Goal: Task Accomplishment & Management: Complete application form

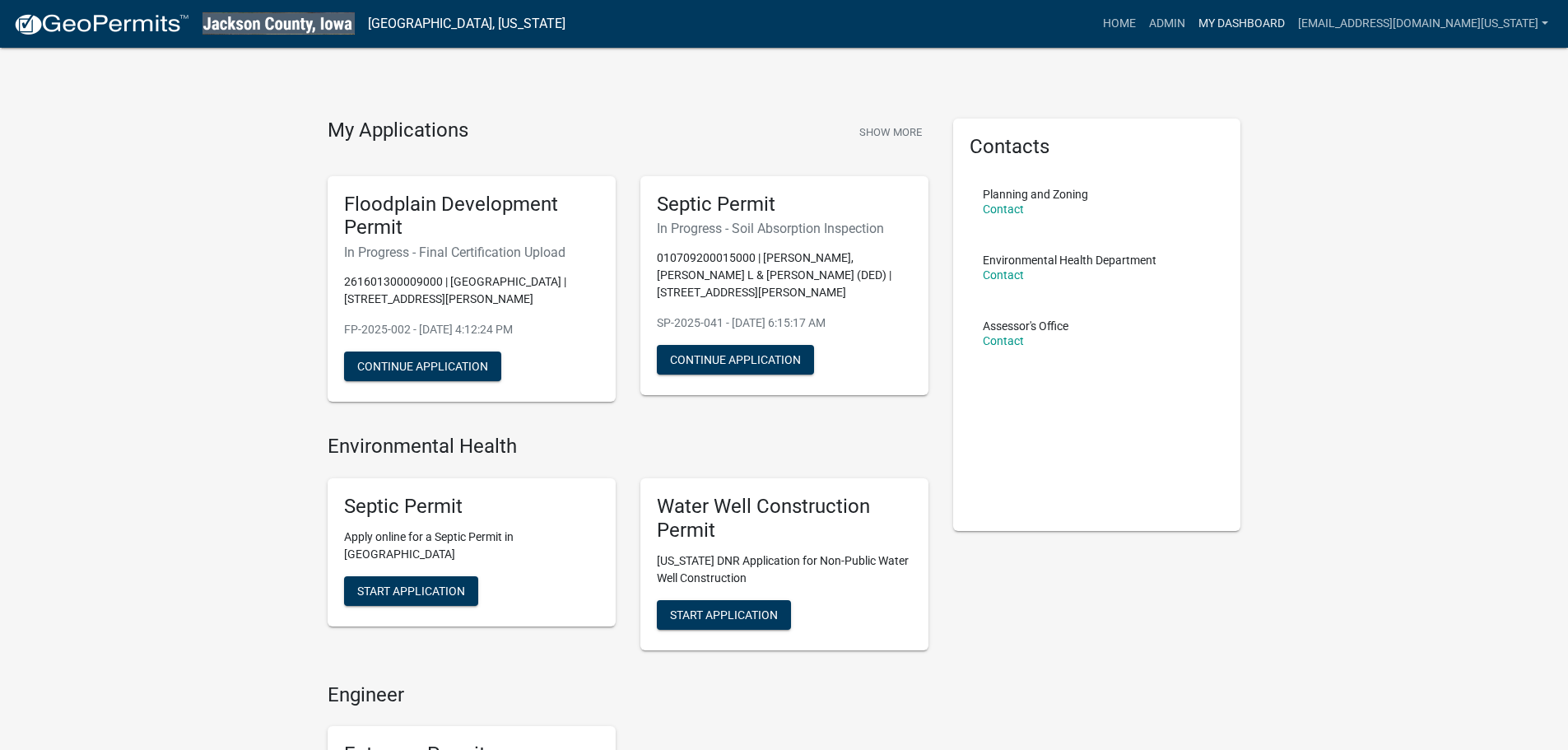
click at [1249, 21] on link "My Dashboard" at bounding box center [1242, 24] width 100 height 31
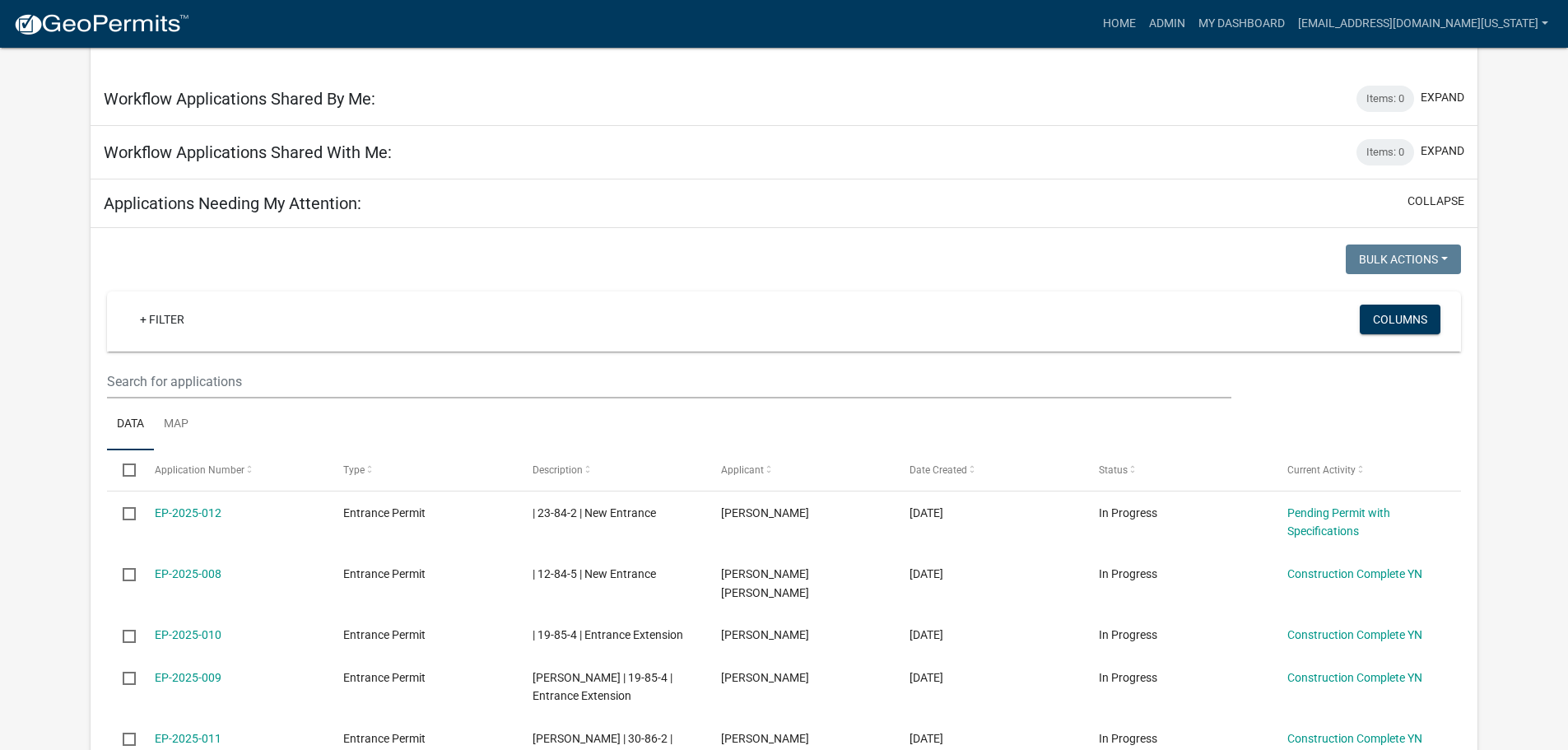
scroll to position [888, 0]
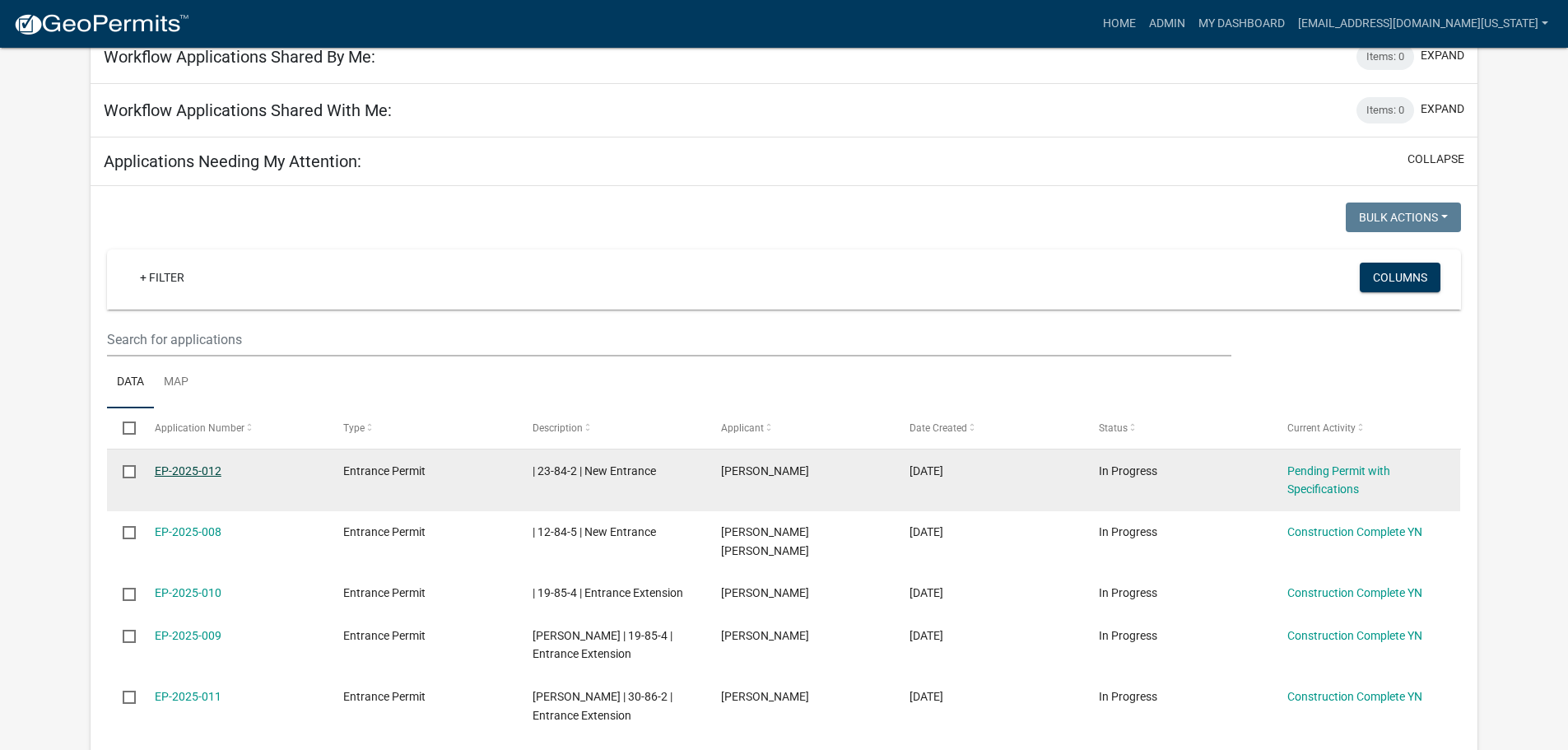
click at [155, 464] on link "EP-2025-012" at bounding box center [188, 471] width 66 height 14
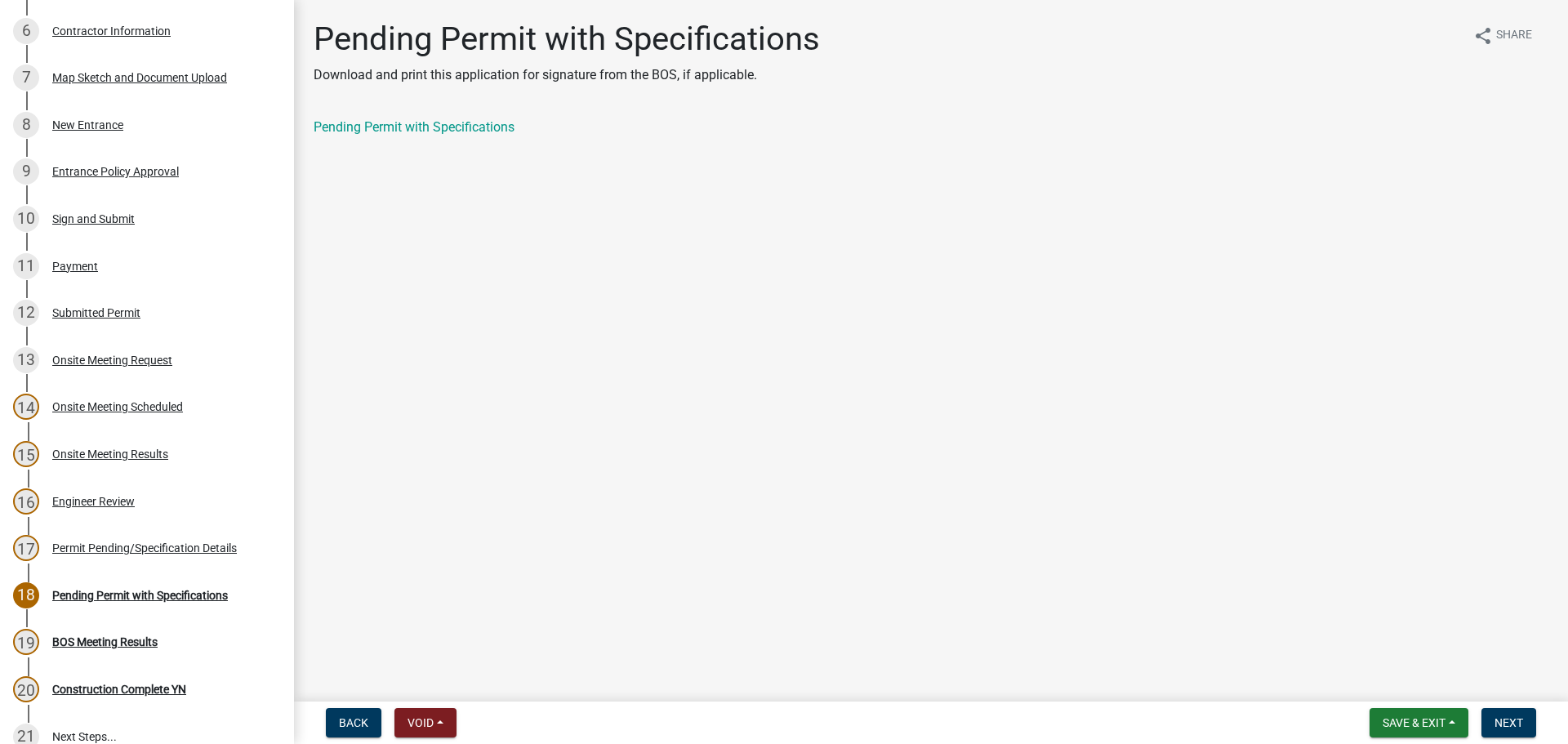
scroll to position [440, 0]
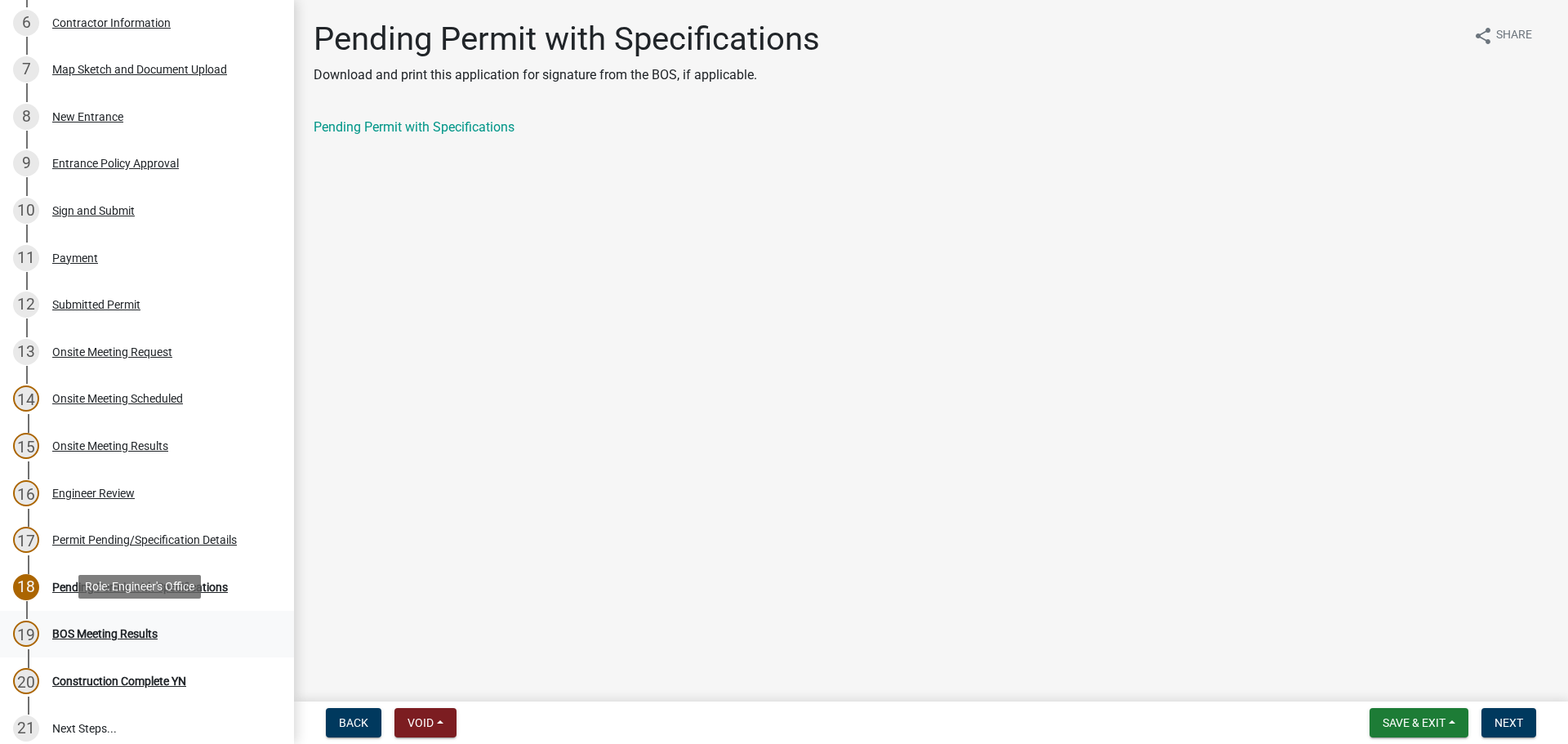
click at [140, 630] on div "BOS Meeting Results" at bounding box center [104, 633] width 105 height 12
click at [1494, 716] on span "Next" at bounding box center [1509, 722] width 29 height 13
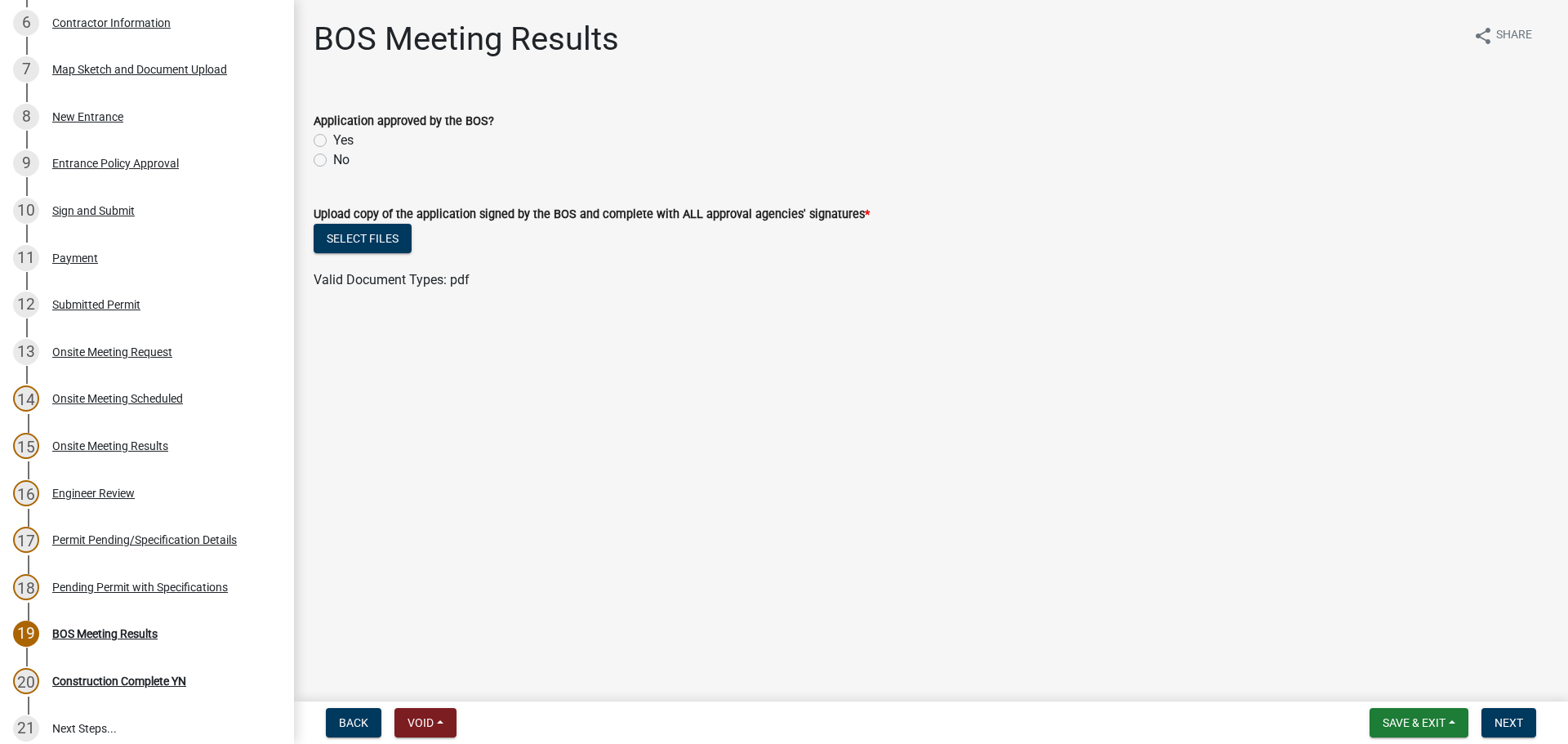
click at [333, 139] on label "Yes" at bounding box center [343, 140] width 21 height 20
click at [333, 139] on input "Yes" at bounding box center [338, 136] width 11 height 11
radio input "true"
click at [377, 235] on button "Select files" at bounding box center [362, 238] width 98 height 30
click at [372, 241] on button "Select files" at bounding box center [362, 238] width 98 height 30
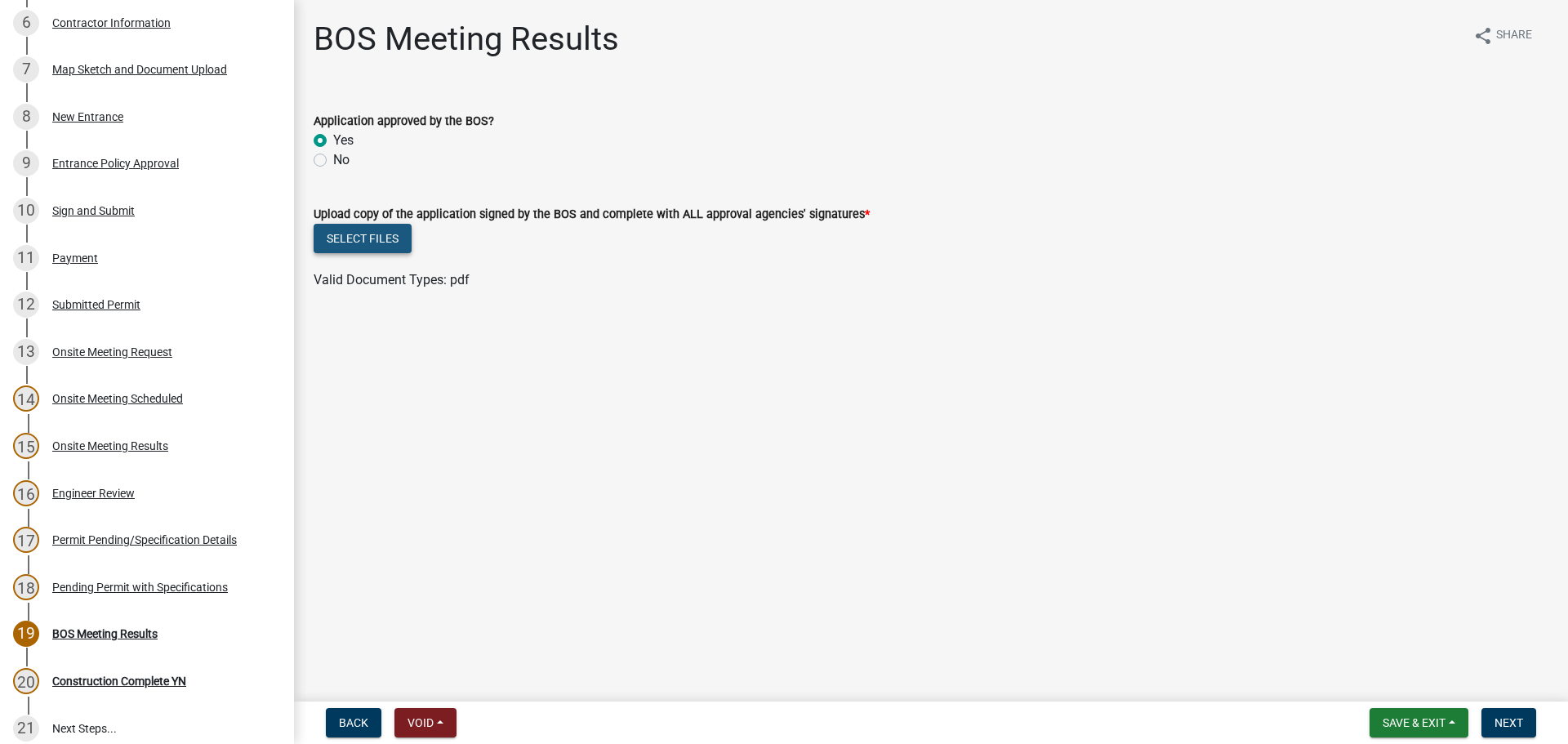
click at [397, 241] on button "Select files" at bounding box center [362, 238] width 98 height 30
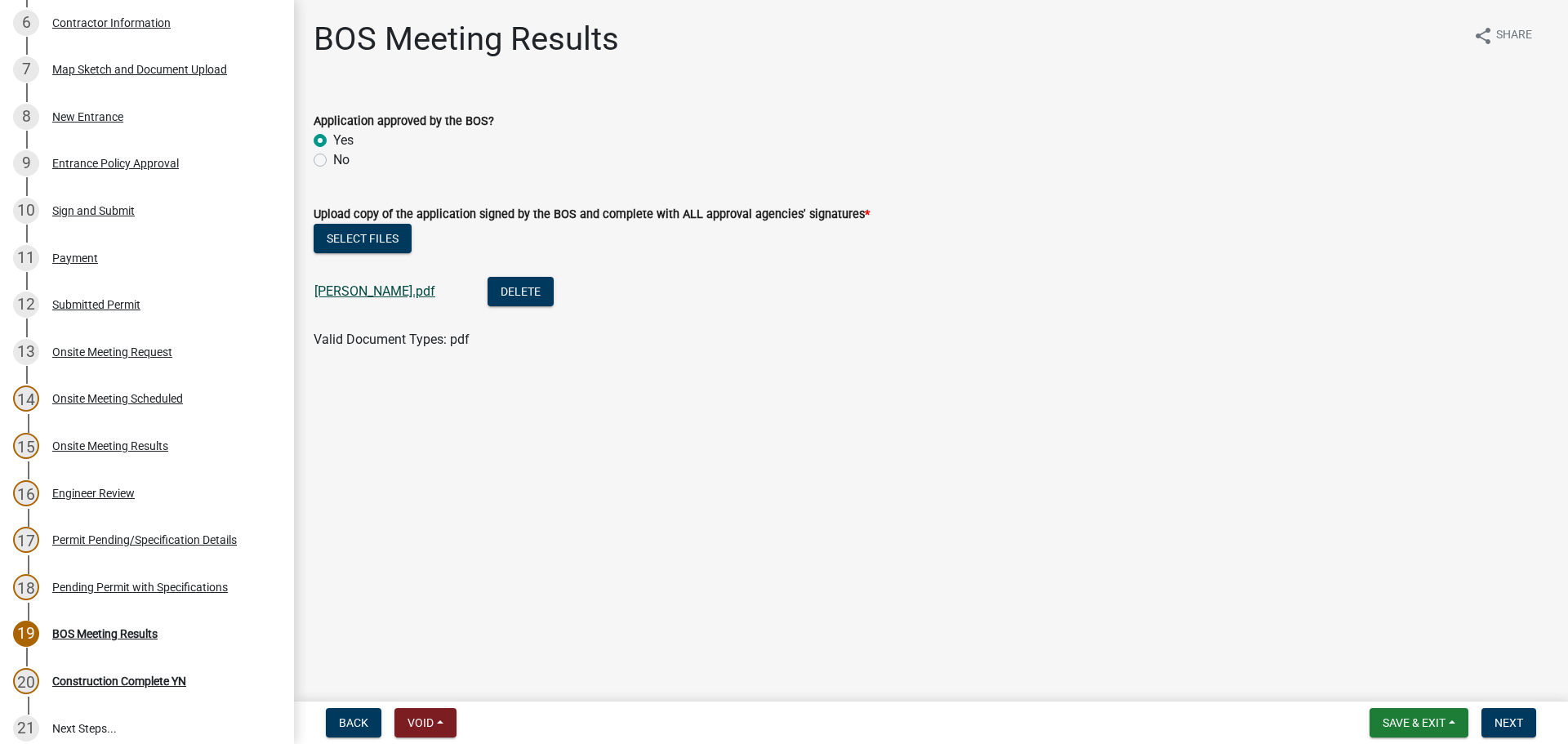
click at [374, 295] on link "[PERSON_NAME].pdf" at bounding box center [374, 291] width 121 height 15
click at [1493, 709] on button "Next" at bounding box center [1509, 722] width 55 height 30
